Goal: Use online tool/utility: Utilize a website feature to perform a specific function

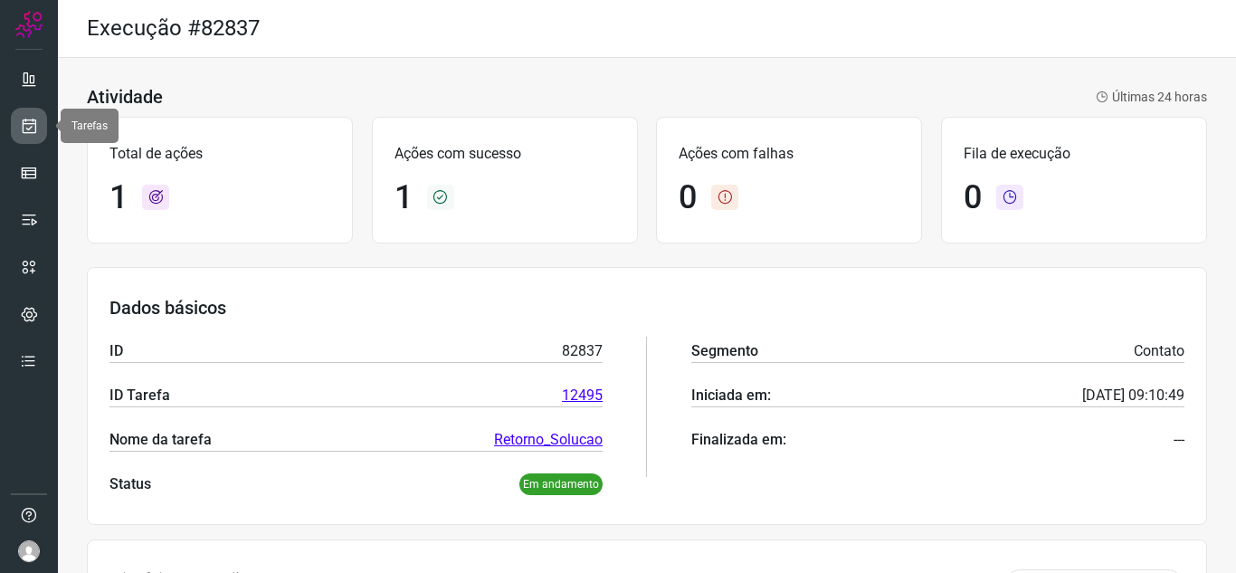
click at [33, 127] on icon at bounding box center [29, 126] width 19 height 18
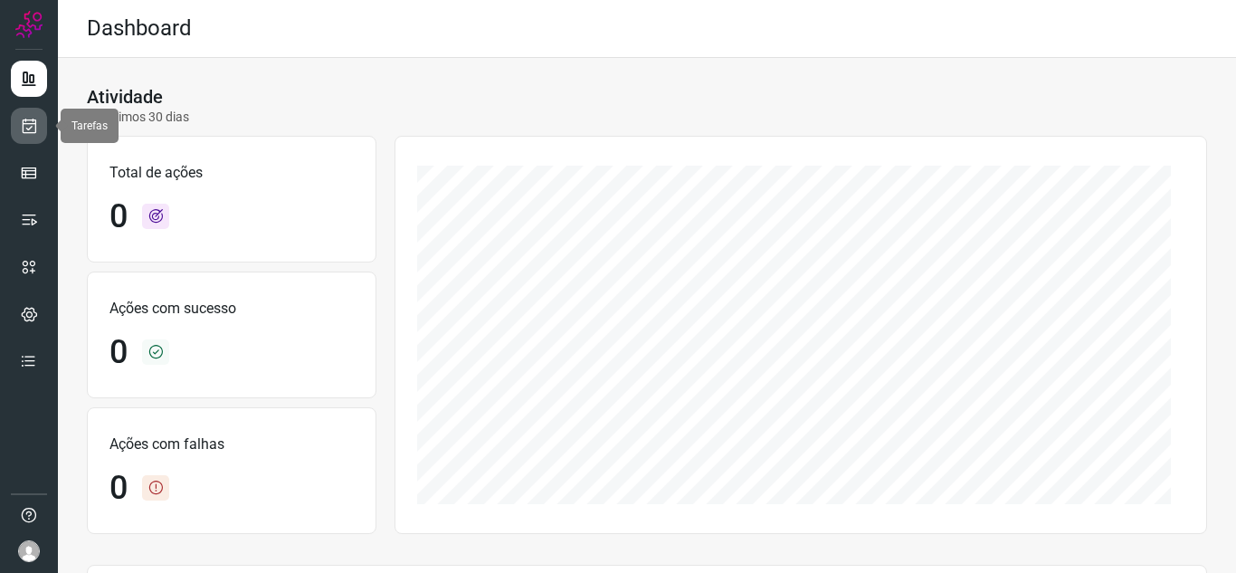
click at [24, 130] on icon at bounding box center [29, 126] width 19 height 18
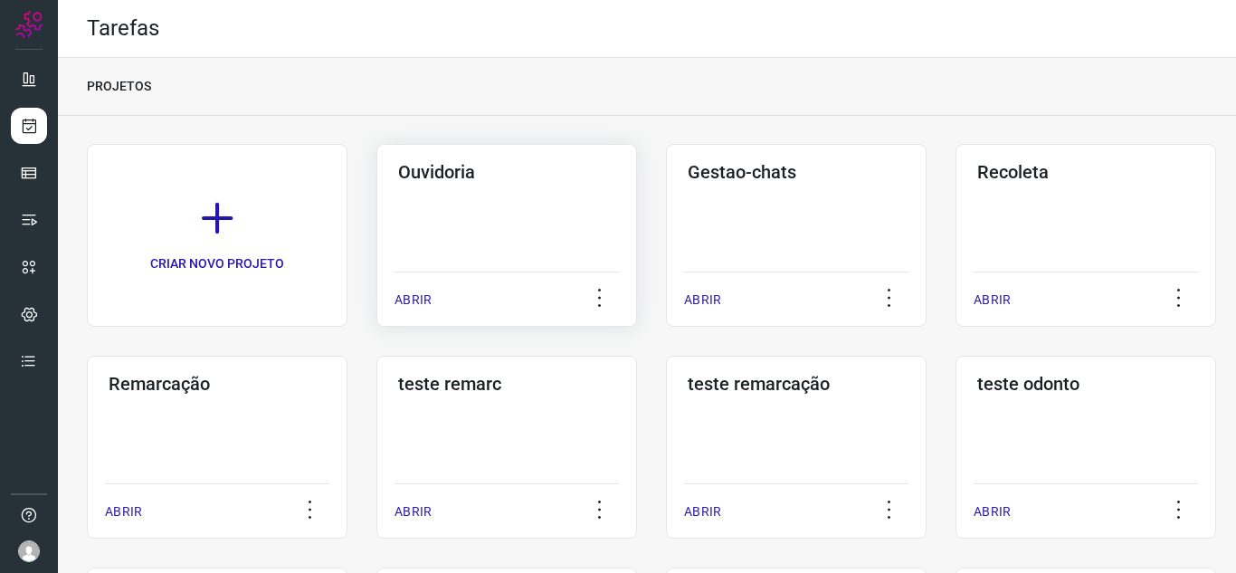
click at [422, 309] on p "ABRIR" at bounding box center [413, 299] width 37 height 19
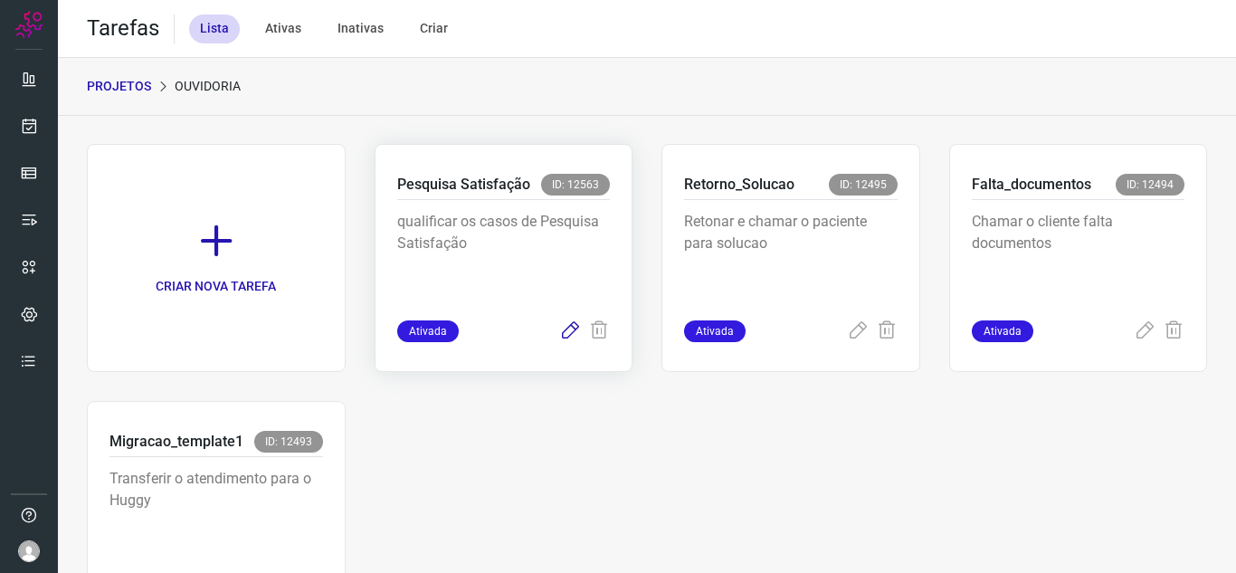
click at [563, 329] on icon at bounding box center [570, 331] width 22 height 22
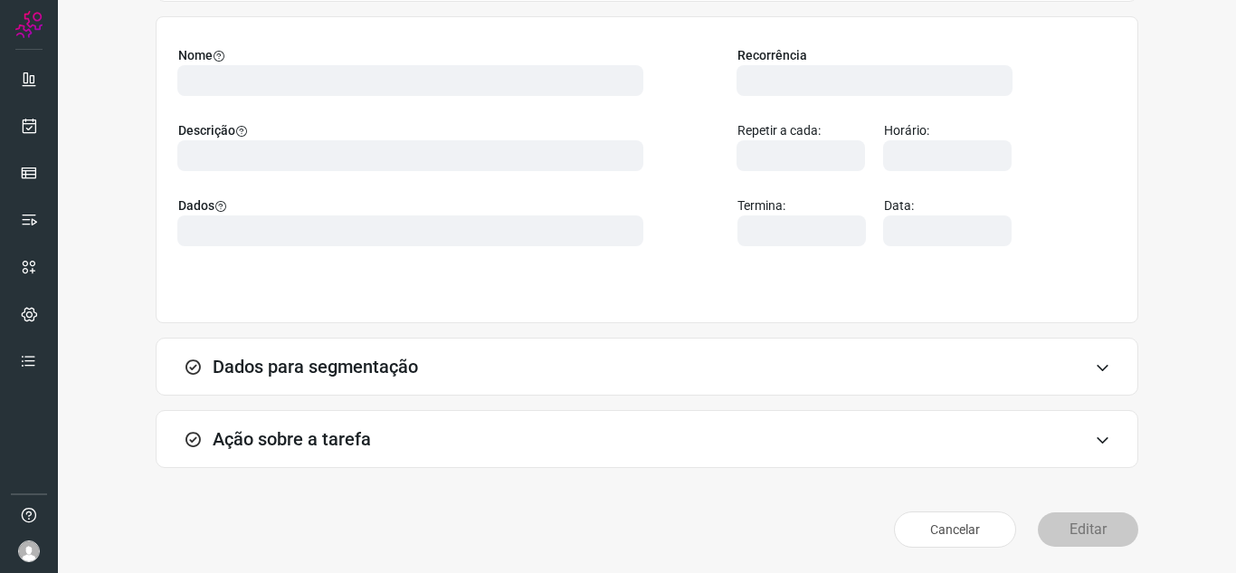
drag, startPoint x: 995, startPoint y: 446, endPoint x: 1005, endPoint y: 468, distance: 23.9
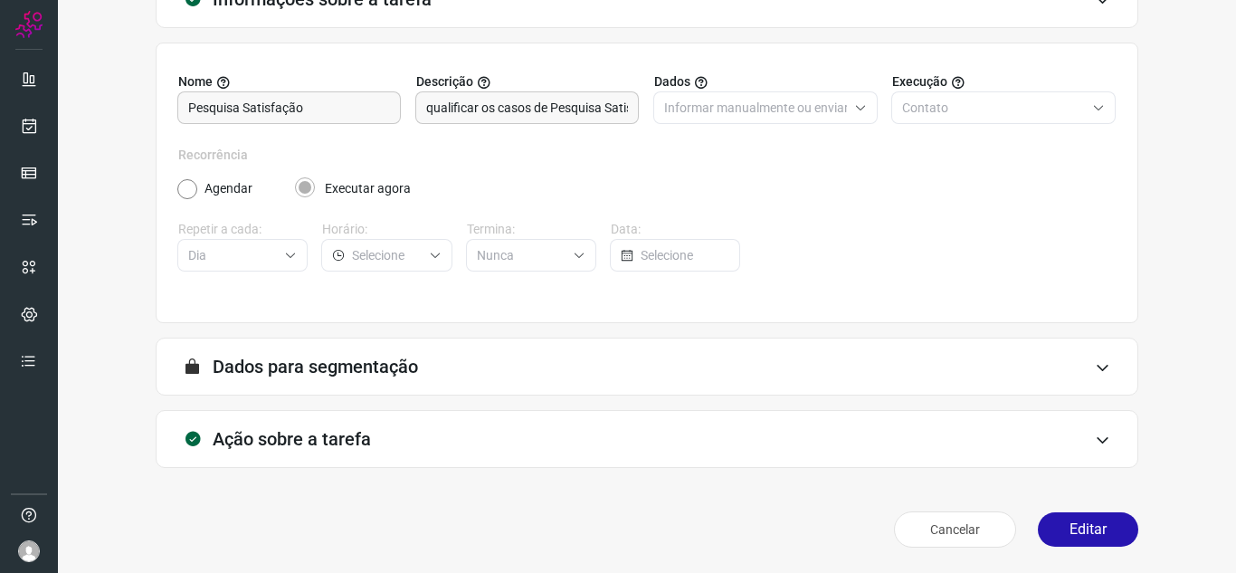
scroll to position [134, 0]
drag, startPoint x: 1005, startPoint y: 468, endPoint x: 1137, endPoint y: 375, distance: 161.7
click at [1137, 375] on div "Informações sobre a tarefa Nome Pesquisa Satisfação Descrição qualificar os cas…" at bounding box center [647, 262] width 1120 height 585
click at [1055, 536] on button "Editar" at bounding box center [1088, 529] width 100 height 34
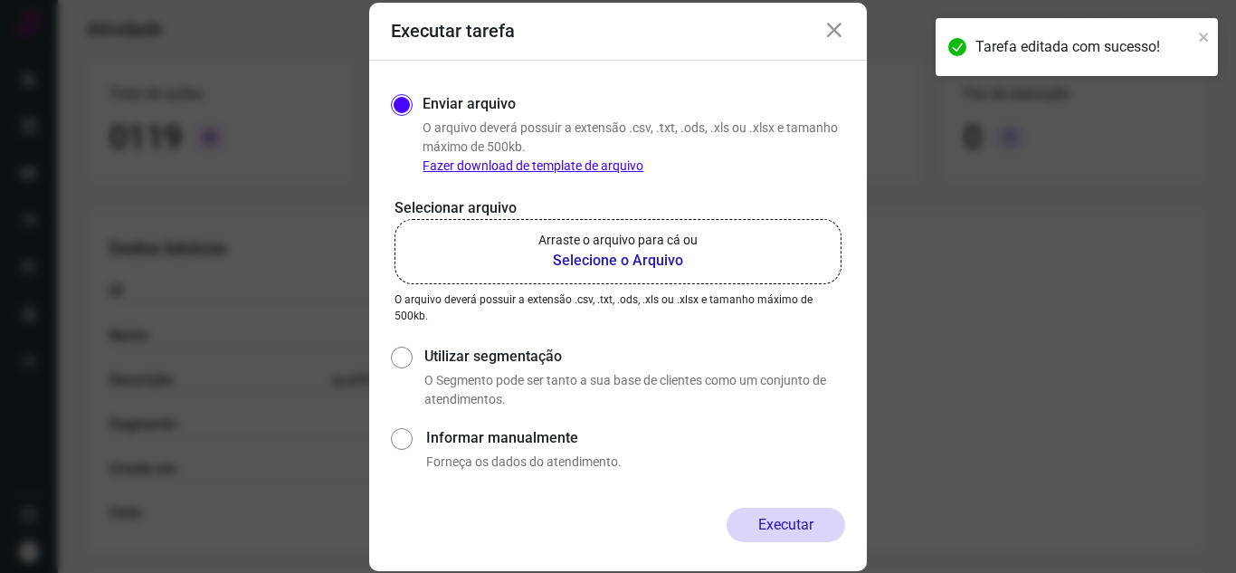
click at [600, 268] on b "Selecione o Arquivo" at bounding box center [617, 261] width 159 height 22
click at [0, 0] on input "Arraste o arquivo para cá ou Selecione o Arquivo" at bounding box center [0, 0] width 0 height 0
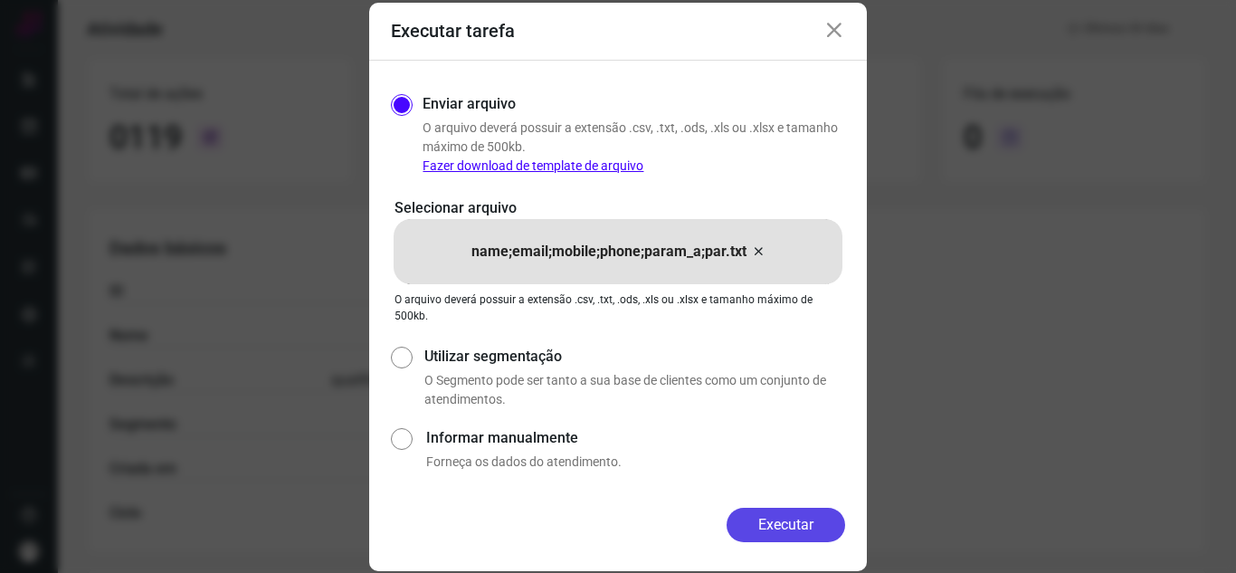
click at [793, 522] on button "Executar" at bounding box center [786, 525] width 119 height 34
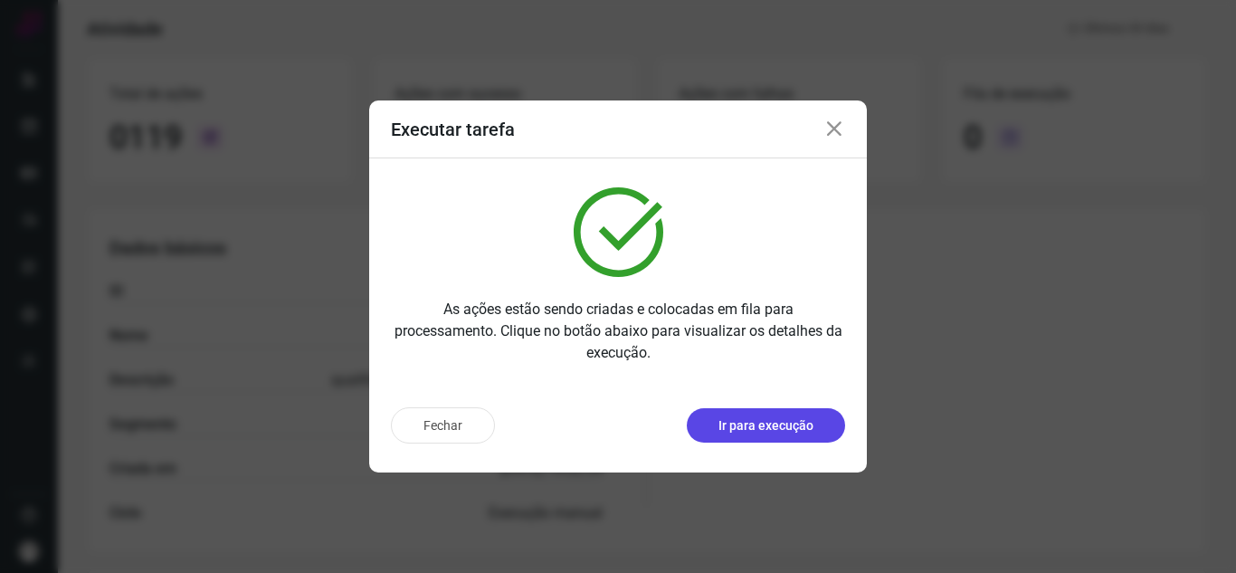
click at [811, 427] on p "Ir para execução" at bounding box center [765, 425] width 95 height 19
